Goal: Information Seeking & Learning: Learn about a topic

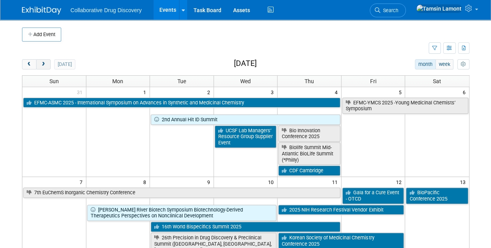
click at [45, 62] on span "next" at bounding box center [43, 64] width 6 height 5
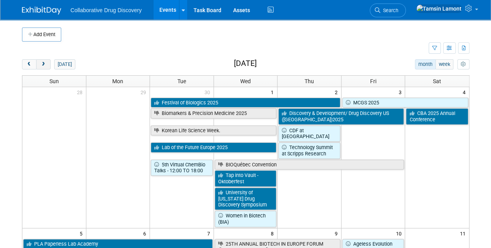
click at [45, 62] on span "next" at bounding box center [43, 64] width 6 height 5
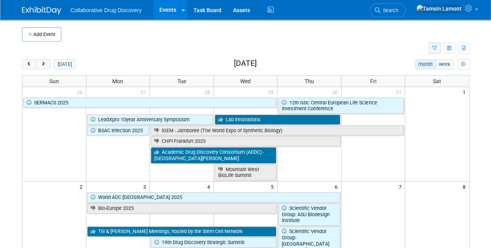
click at [433, 48] on icon "button" at bounding box center [434, 48] width 5 height 5
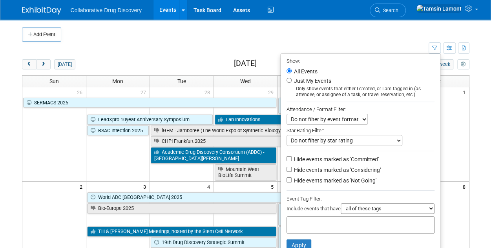
click at [297, 226] on input "text" at bounding box center [321, 224] width 63 height 8
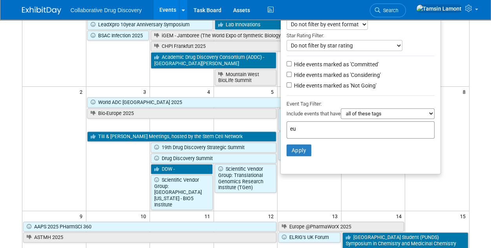
scroll to position [106, 0]
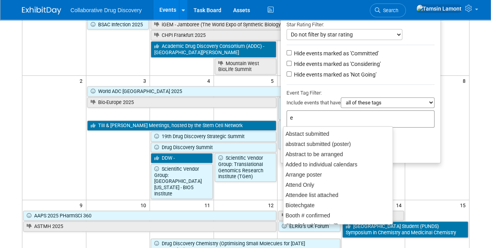
type input "eu"
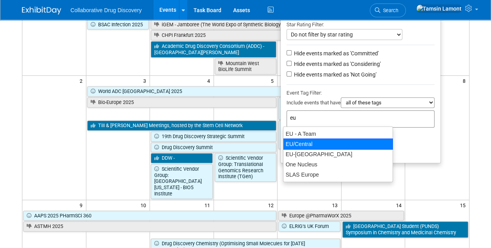
click at [310, 147] on div "EU/Central" at bounding box center [338, 143] width 110 height 11
type input "EU/Central"
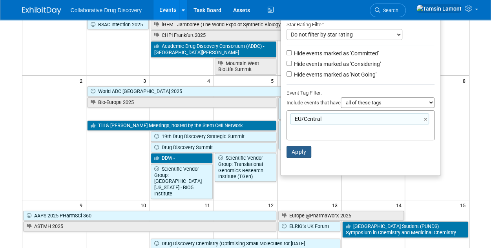
click at [298, 154] on button "Apply" at bounding box center [298, 152] width 25 height 12
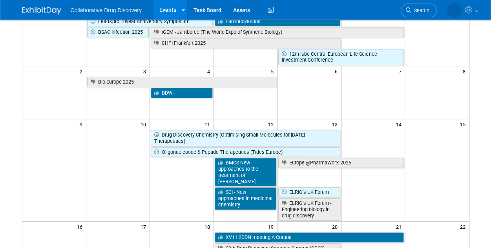
scroll to position [95, 0]
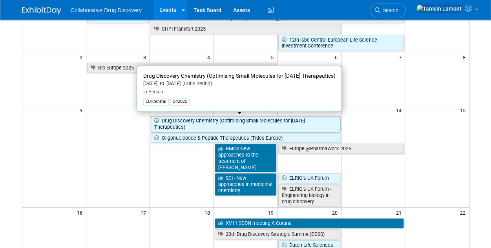
click at [229, 118] on link "Drug Discovery Chemistry (Optimising Small Molecules for [DATE] Therapeutics)" at bounding box center [245, 124] width 189 height 16
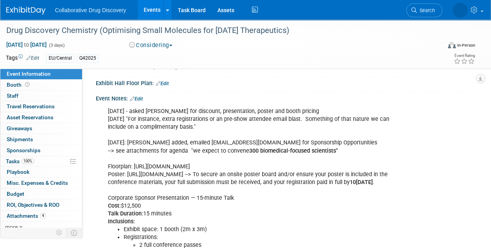
scroll to position [147, 0]
